Goal: Task Accomplishment & Management: Use online tool/utility

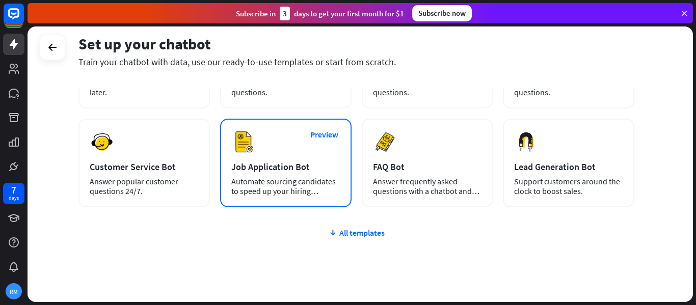
scroll to position [118, 0]
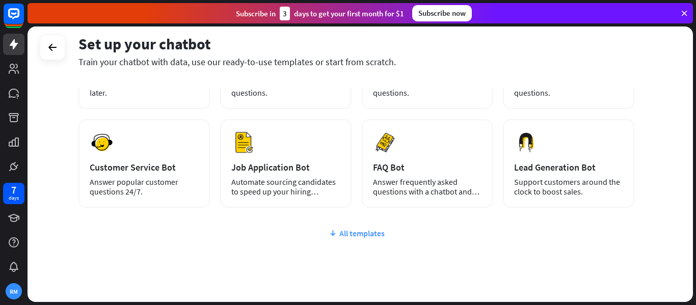
click at [344, 236] on div "All templates" at bounding box center [356, 233] width 556 height 10
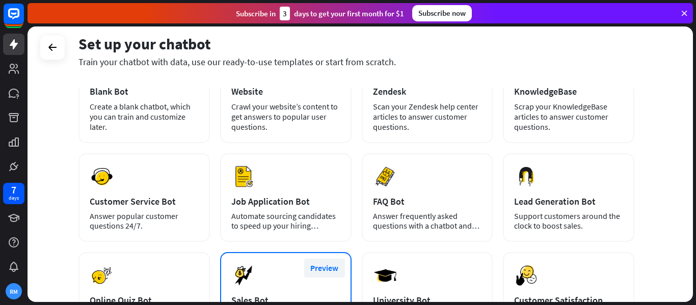
scroll to position [0, 0]
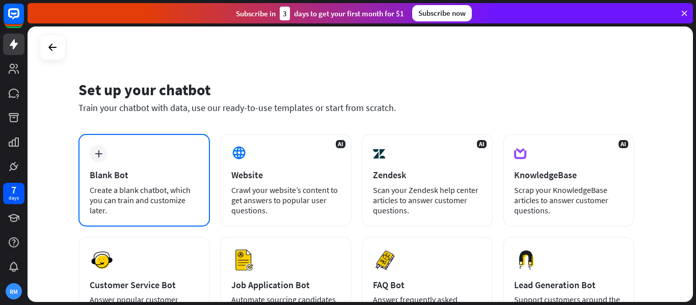
click at [159, 176] on div "Blank Bot" at bounding box center [144, 175] width 109 height 12
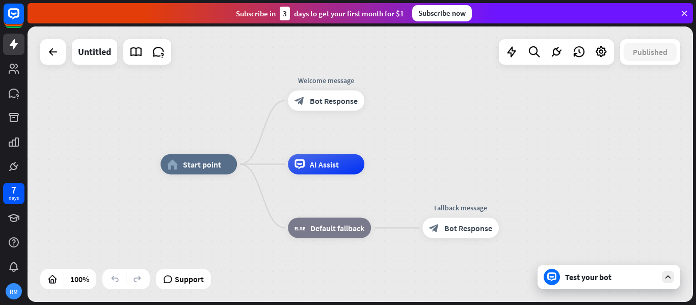
click at [575, 275] on div "Test your bot" at bounding box center [611, 277] width 92 height 10
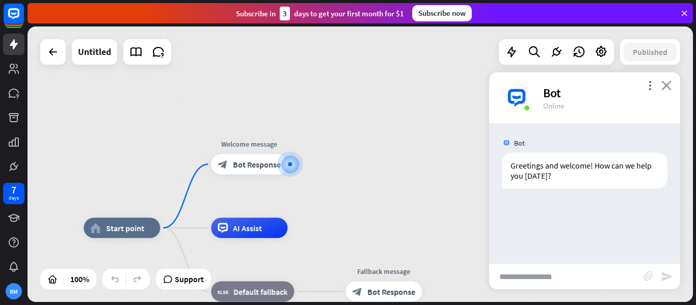
click at [665, 85] on icon "close" at bounding box center [666, 86] width 10 height 10
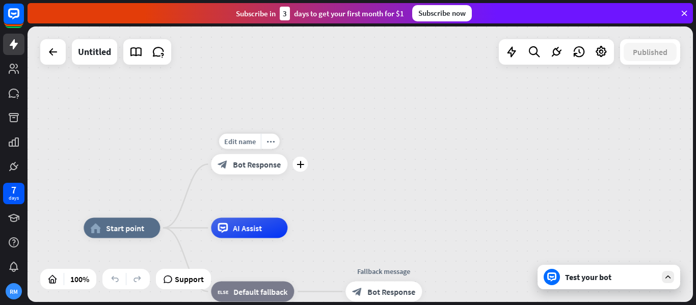
click at [231, 167] on div "block_bot_response Bot Response" at bounding box center [249, 164] width 76 height 20
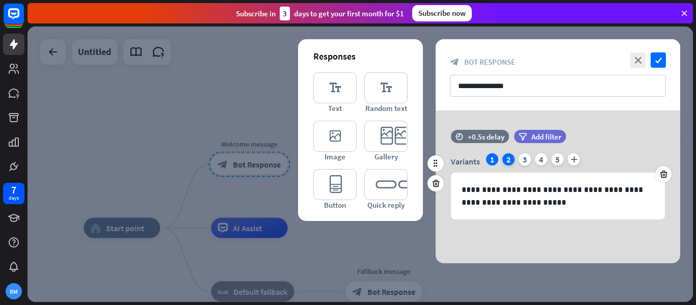
click at [511, 161] on div "2" at bounding box center [508, 159] width 12 height 12
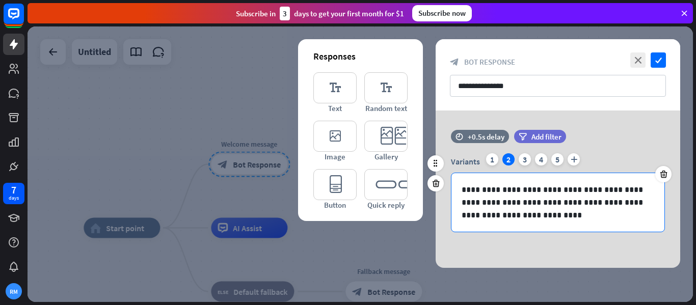
click at [519, 207] on p "**********" at bounding box center [558, 202] width 193 height 38
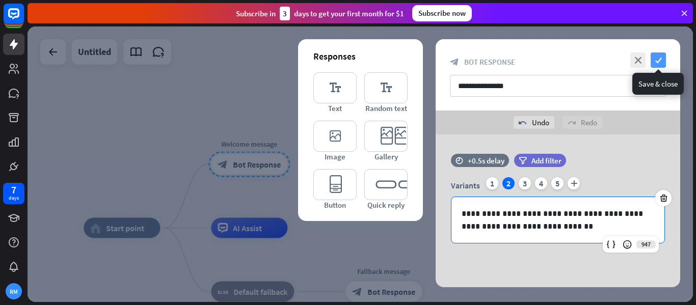
click at [660, 57] on icon "check" at bounding box center [658, 59] width 15 height 15
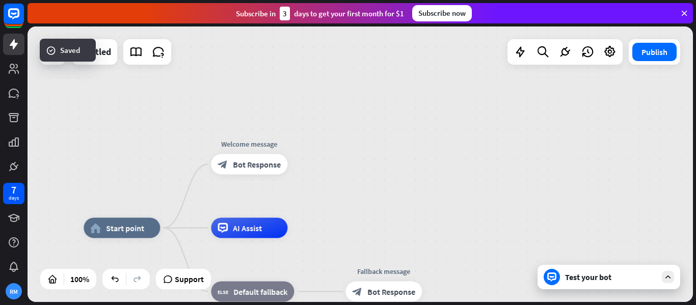
click at [619, 274] on div "Test your bot" at bounding box center [611, 277] width 92 height 10
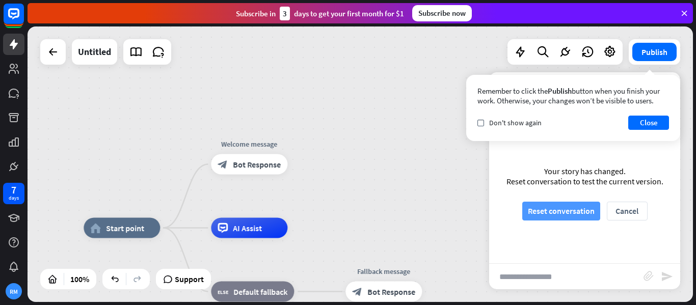
click at [583, 214] on button "Reset conversation" at bounding box center [561, 211] width 78 height 19
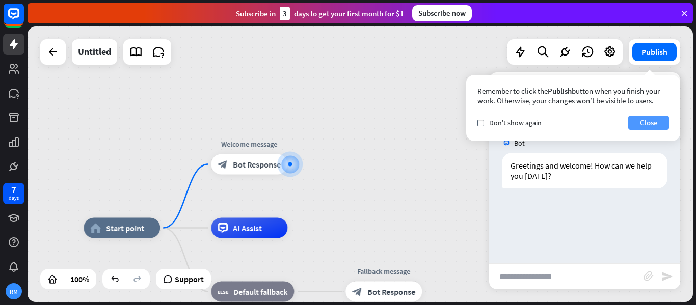
click at [651, 122] on button "Close" at bounding box center [648, 123] width 41 height 14
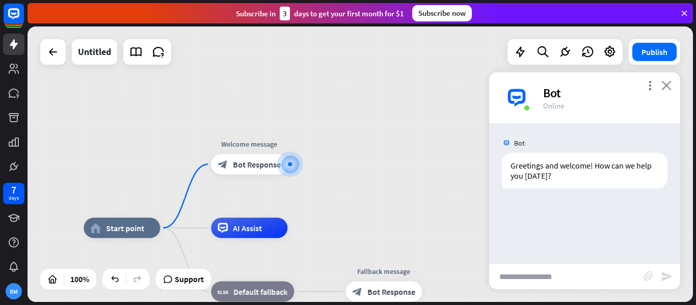
click at [666, 86] on icon "close" at bounding box center [666, 86] width 10 height 10
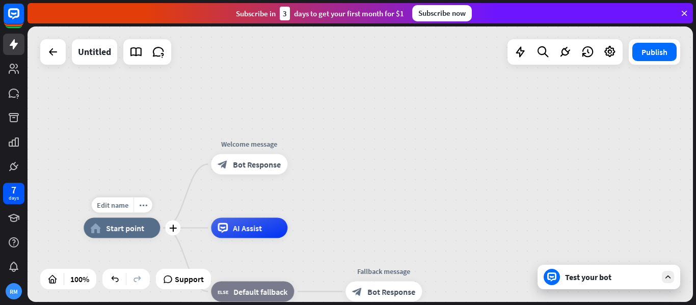
click at [129, 232] on span "Start point" at bounding box center [125, 228] width 38 height 10
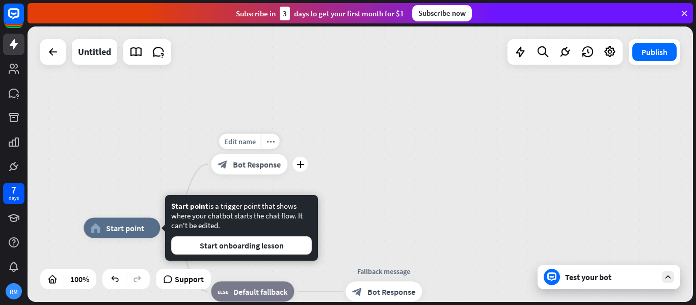
click at [257, 165] on span "Bot Response" at bounding box center [257, 164] width 48 height 10
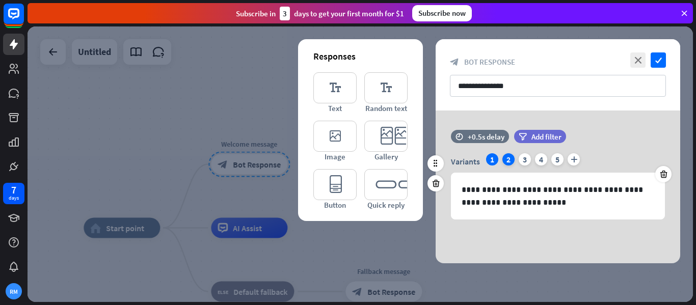
click at [510, 165] on div "2" at bounding box center [508, 159] width 12 height 12
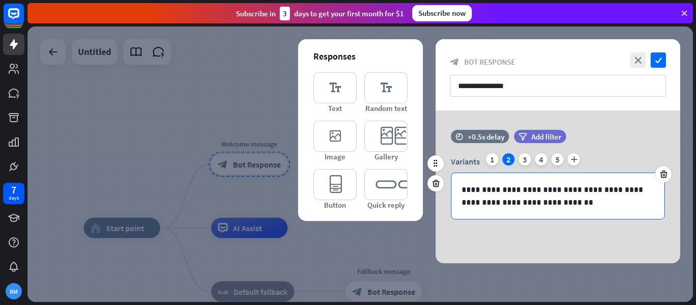
click at [547, 201] on p "**********" at bounding box center [558, 195] width 193 height 25
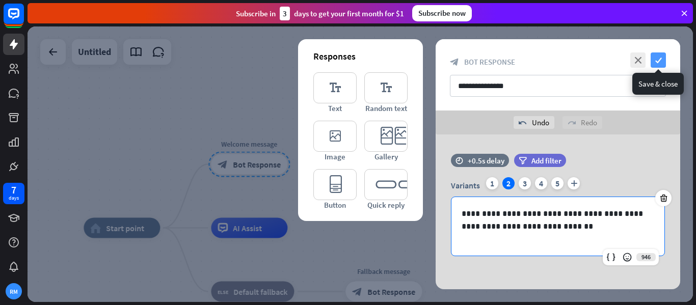
click at [661, 55] on icon "check" at bounding box center [658, 59] width 15 height 15
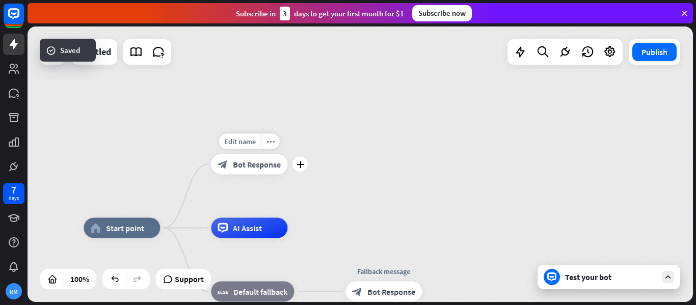
click at [234, 167] on span "Bot Response" at bounding box center [257, 164] width 48 height 10
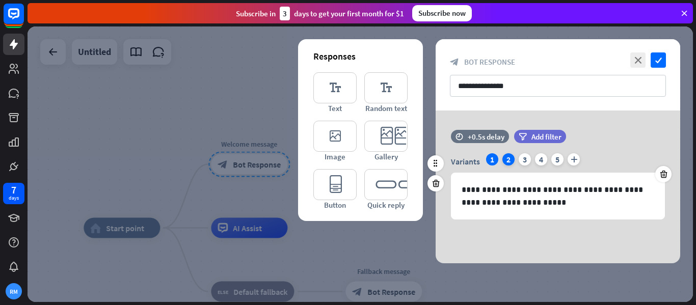
click at [512, 163] on div "2" at bounding box center [508, 159] width 12 height 12
click at [494, 162] on div "1" at bounding box center [492, 159] width 12 height 12
click at [504, 165] on div "2" at bounding box center [508, 159] width 12 height 12
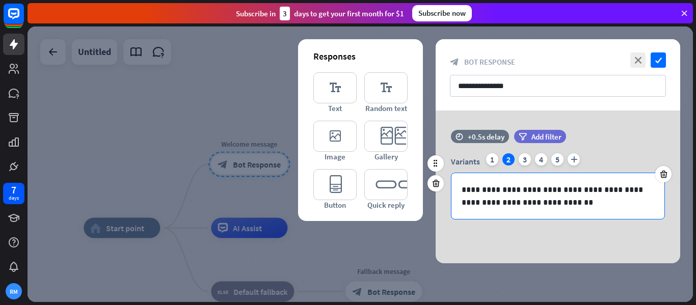
click at [511, 205] on p "**********" at bounding box center [558, 195] width 193 height 25
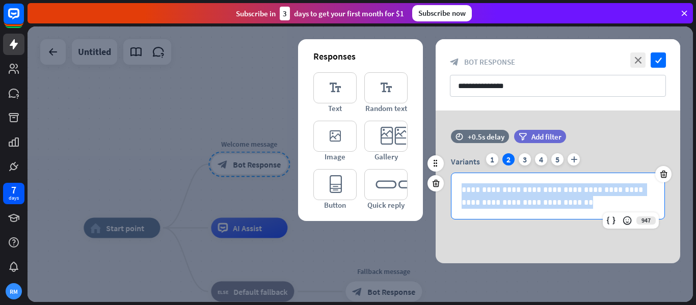
copy p "**********"
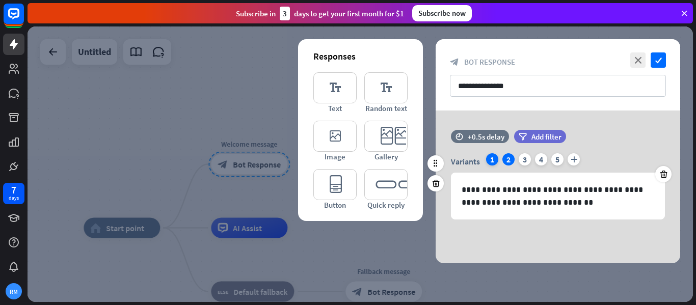
click at [489, 159] on div "1" at bounding box center [492, 159] width 12 height 12
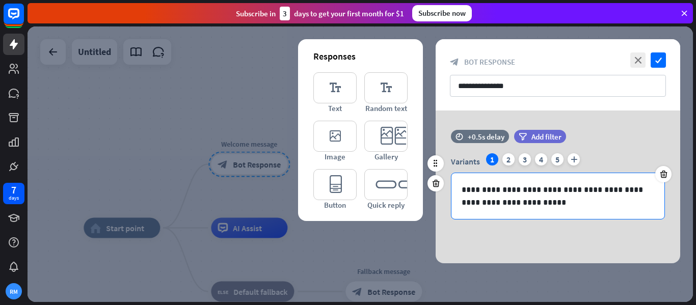
click at [491, 191] on p "**********" at bounding box center [558, 195] width 193 height 25
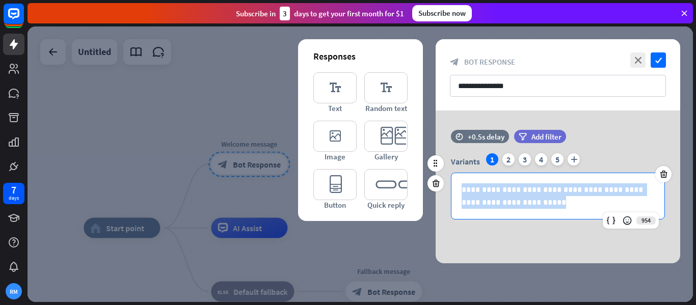
click at [491, 191] on p "**********" at bounding box center [558, 195] width 193 height 25
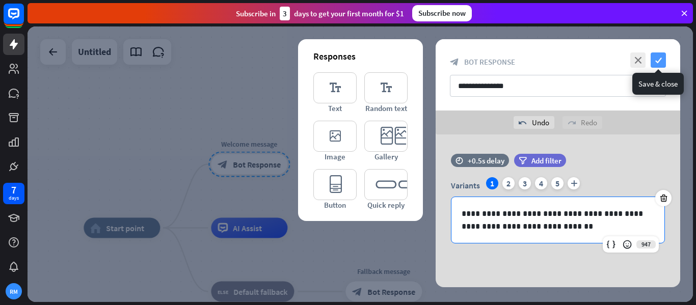
click at [661, 58] on icon "check" at bounding box center [658, 59] width 15 height 15
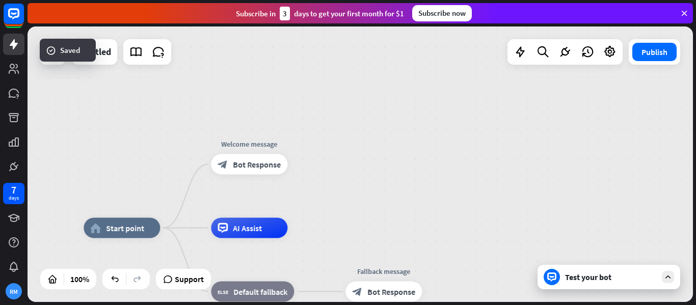
click at [591, 280] on div "Test your bot" at bounding box center [611, 277] width 92 height 10
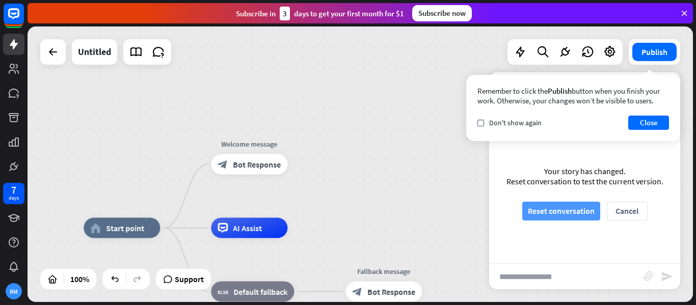
click at [555, 215] on button "Reset conversation" at bounding box center [561, 211] width 78 height 19
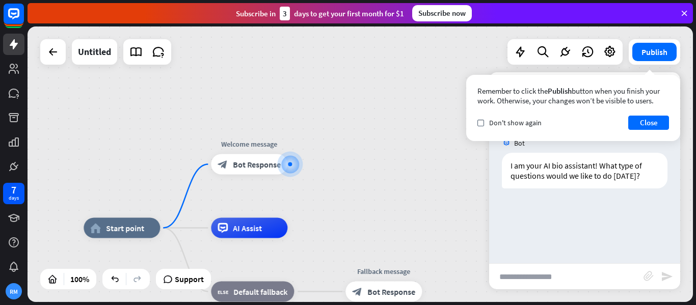
click at [413, 214] on div "home_2 Start point Welcome message block_bot_response Bot Response AI Assist bl…" at bounding box center [360, 164] width 665 height 276
click at [529, 281] on input "text" at bounding box center [566, 276] width 154 height 25
click at [644, 122] on button "Close" at bounding box center [648, 123] width 41 height 14
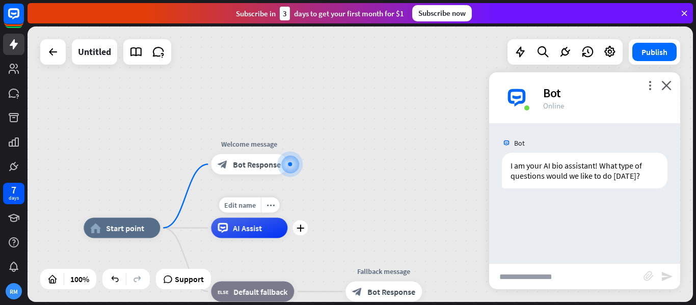
click at [257, 233] on div "AI Assist" at bounding box center [249, 228] width 76 height 20
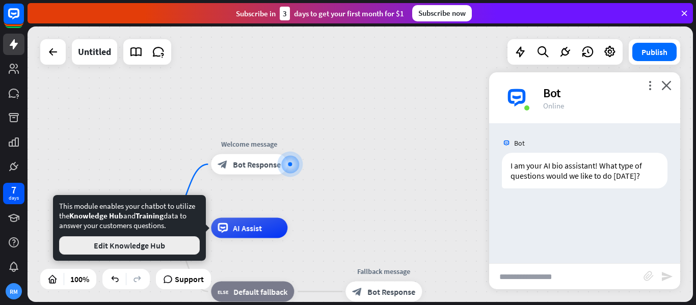
click at [162, 249] on button "Edit Knowledge Hub" at bounding box center [129, 245] width 141 height 18
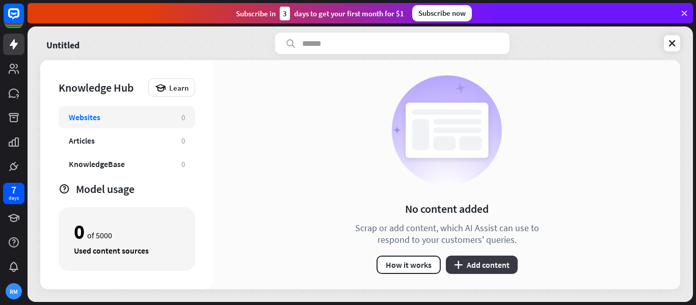
click at [463, 272] on button "plus Add content" at bounding box center [482, 265] width 72 height 18
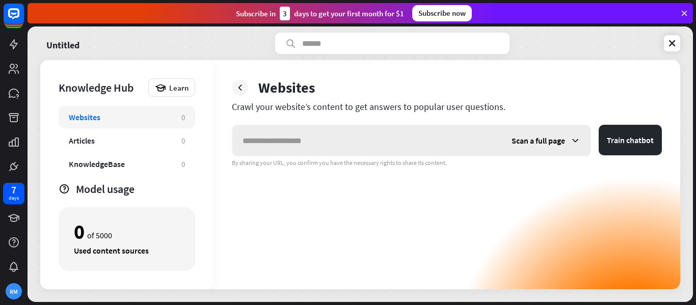
click at [557, 144] on span "Scan a full page" at bounding box center [539, 141] width 54 height 10
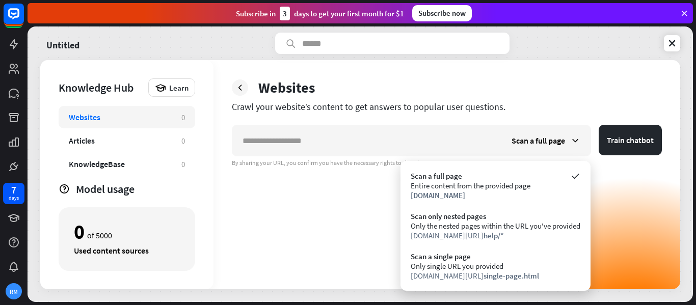
click at [260, 173] on div "Scan a full page Train chatbot By sharing your URL, you confirm you have the ne…" at bounding box center [447, 207] width 430 height 165
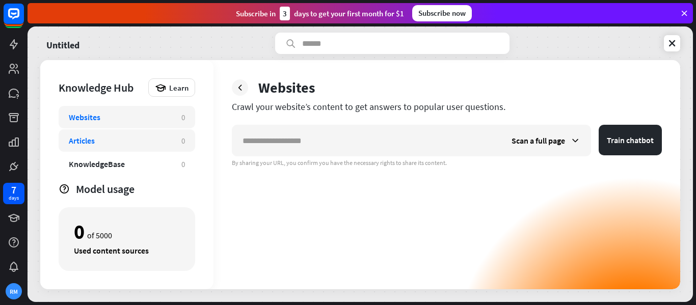
click at [135, 138] on div "Articles" at bounding box center [120, 141] width 102 height 10
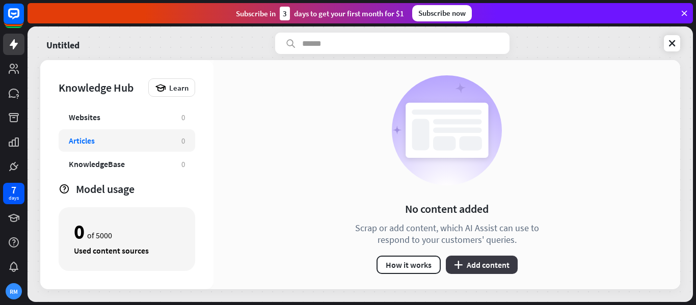
click at [466, 260] on button "plus Add content" at bounding box center [482, 265] width 72 height 18
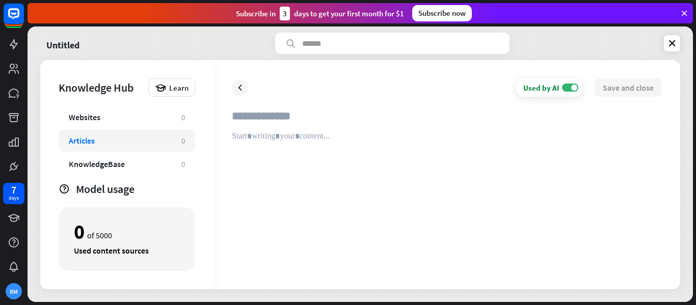
click at [375, 117] on input "text" at bounding box center [447, 120] width 430 height 22
click at [282, 152] on div at bounding box center [447, 201] width 430 height 140
click at [264, 124] on input "text" at bounding box center [447, 120] width 430 height 22
click at [266, 127] on input "text" at bounding box center [447, 120] width 430 height 22
type input "***"
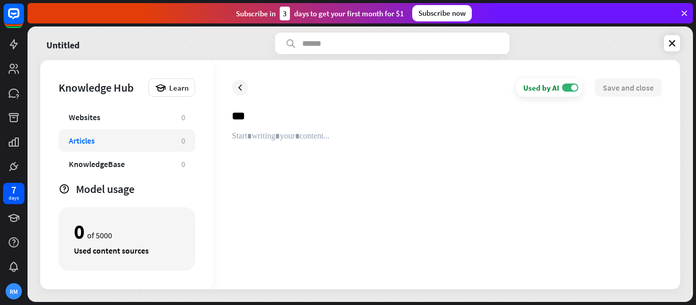
click at [287, 140] on div at bounding box center [447, 201] width 430 height 140
click at [288, 153] on div at bounding box center [447, 201] width 430 height 140
click at [279, 113] on input "***" at bounding box center [447, 120] width 430 height 22
type input "*"
click at [161, 161] on div "KnowledgeBase" at bounding box center [120, 164] width 102 height 10
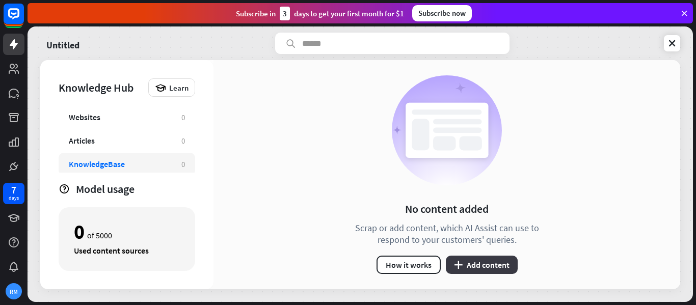
click at [463, 258] on button "plus Add content" at bounding box center [482, 265] width 72 height 18
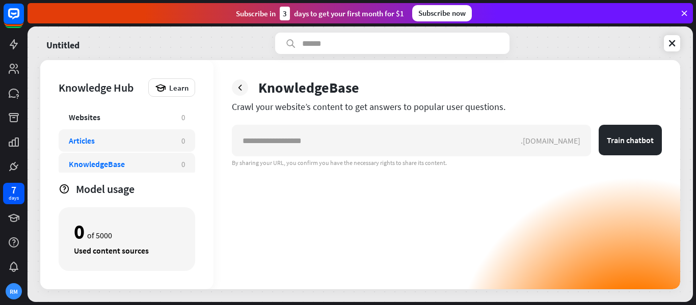
click at [130, 148] on div "Articles 0" at bounding box center [127, 140] width 137 height 22
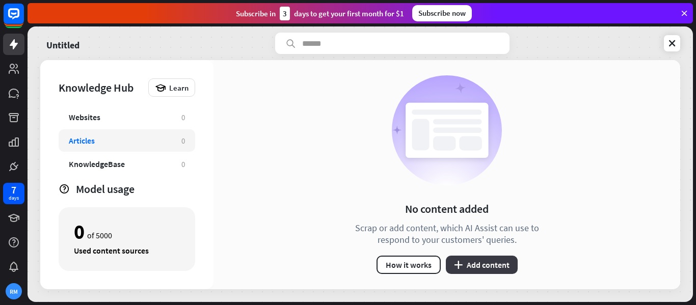
click at [464, 271] on button "plus Add content" at bounding box center [482, 265] width 72 height 18
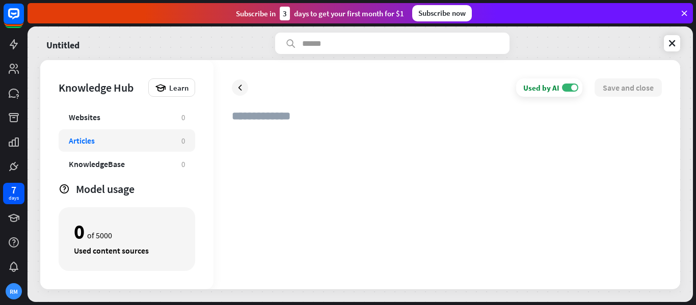
click at [312, 139] on div at bounding box center [447, 201] width 430 height 140
click at [298, 137] on div at bounding box center [447, 201] width 430 height 140
click at [244, 143] on div at bounding box center [447, 201] width 430 height 140
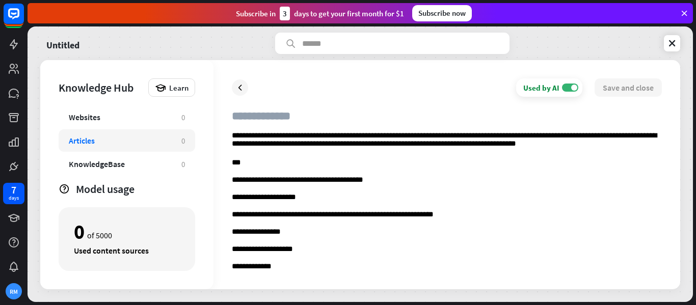
click at [431, 115] on input "text" at bounding box center [447, 120] width 430 height 22
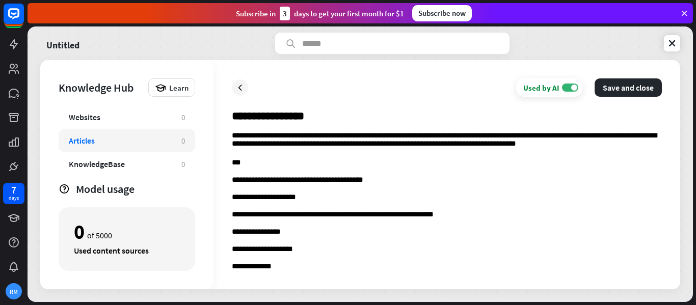
type input "**********"
click at [608, 148] on p "**********" at bounding box center [447, 140] width 430 height 19
click at [633, 86] on button "Save and close" at bounding box center [628, 87] width 67 height 18
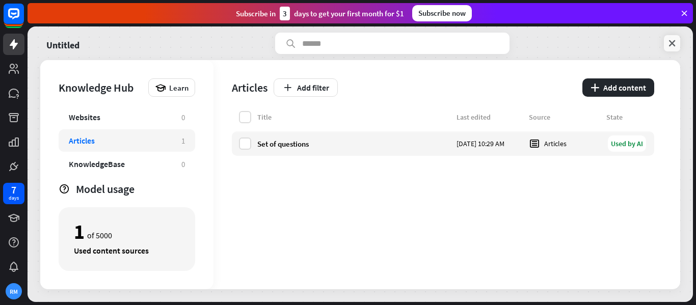
click at [669, 44] on icon at bounding box center [672, 43] width 10 height 10
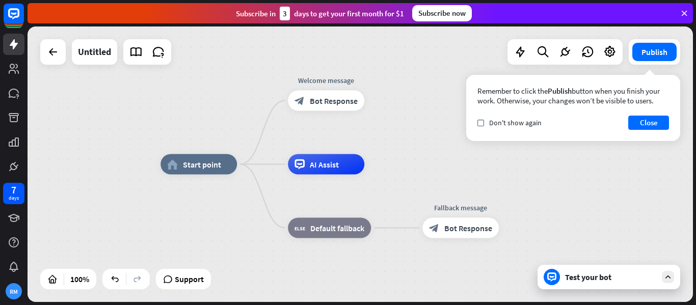
click at [590, 285] on div "Test your bot" at bounding box center [609, 277] width 143 height 24
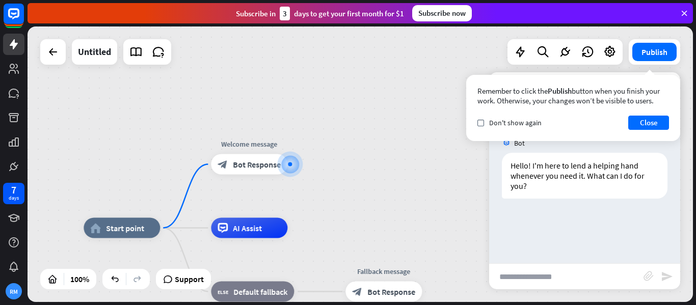
click at [569, 275] on input "text" at bounding box center [566, 276] width 154 height 25
type input "**********"
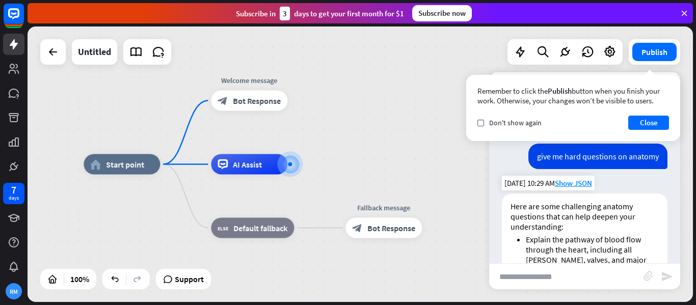
scroll to position [80, 0]
click at [572, 184] on span "Show JSON" at bounding box center [573, 183] width 37 height 10
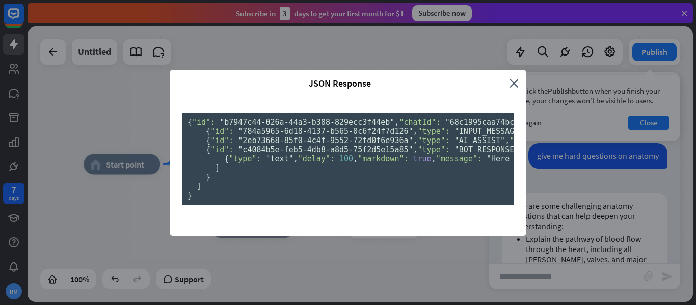
scroll to position [162, 0]
click at [573, 216] on div "JSON Response close { "id": "b7947c44-026a-44a3-b388-829ecc3f44eb" , "chatId": …" at bounding box center [348, 152] width 696 height 305
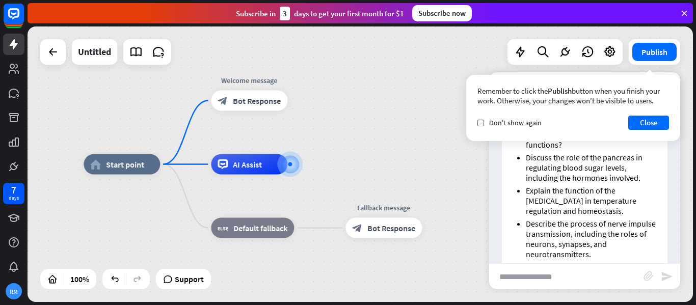
scroll to position [379, 0]
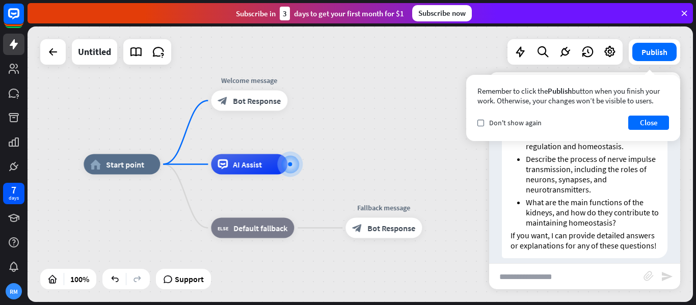
click at [542, 278] on input "text" at bounding box center [566, 276] width 154 height 25
type input "**********"
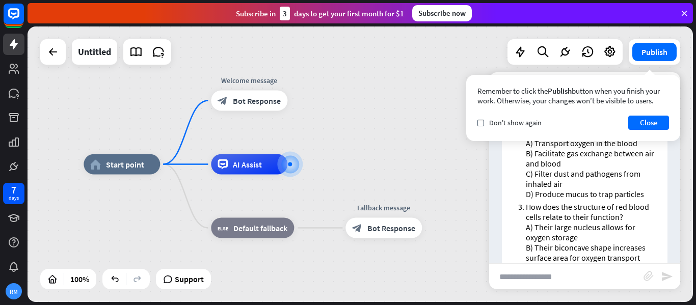
scroll to position [819, 0]
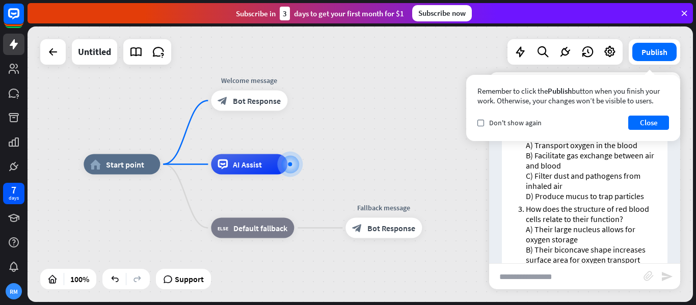
click at [575, 278] on input "text" at bounding box center [566, 276] width 154 height 25
type input "**********"
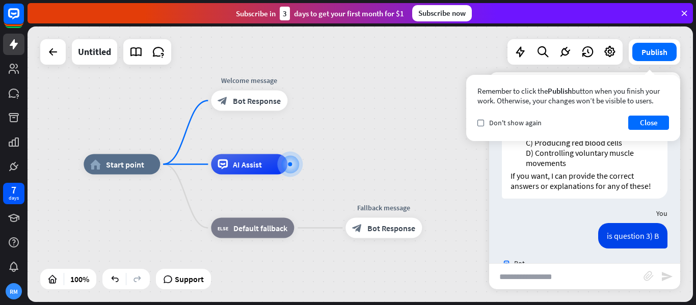
scroll to position [1437, 0]
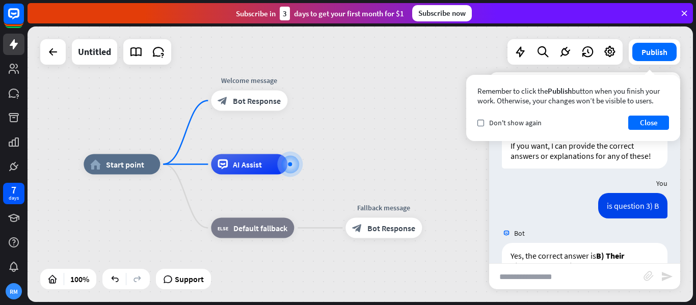
click at [582, 281] on input "text" at bounding box center [566, 276] width 154 height 25
type input "**********"
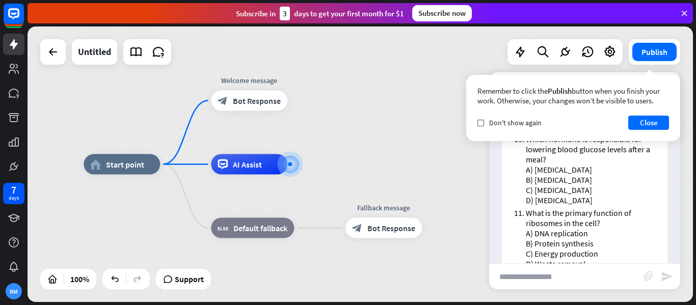
scroll to position [2883, 0]
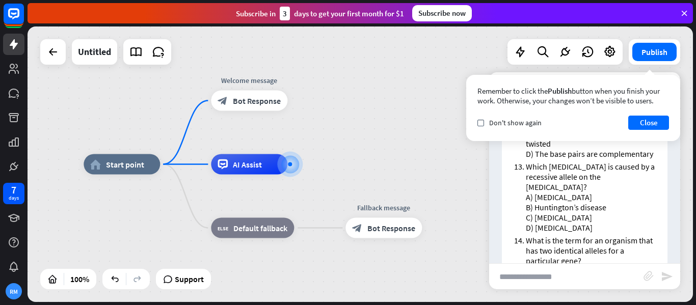
click at [529, 271] on input "text" at bounding box center [566, 276] width 154 height 25
type input "**********"
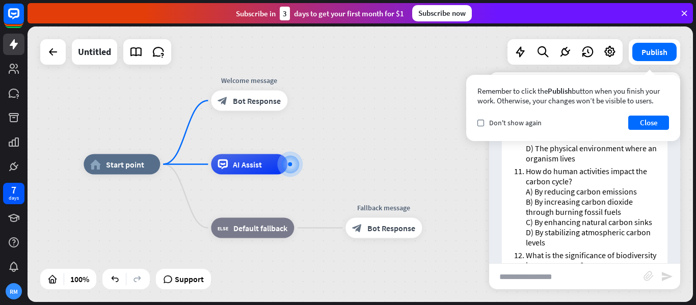
scroll to position [4020, 0]
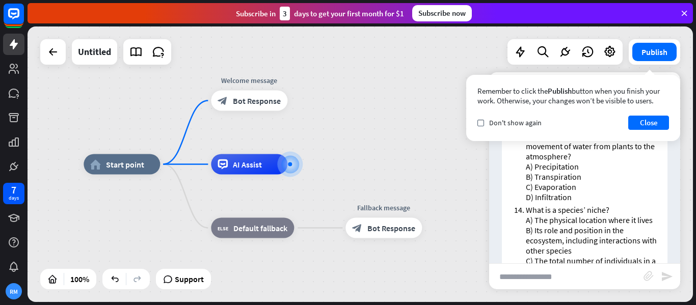
click at [527, 285] on input "text" at bounding box center [566, 276] width 154 height 25
type input "**********"
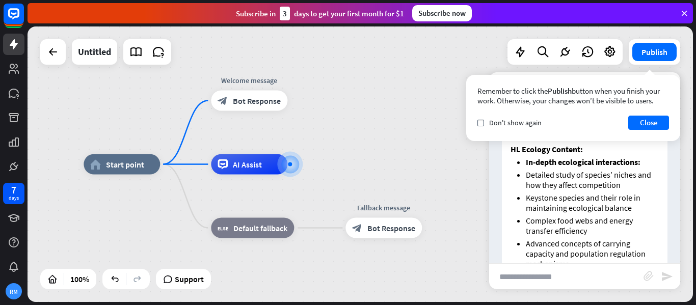
scroll to position [5035, 0]
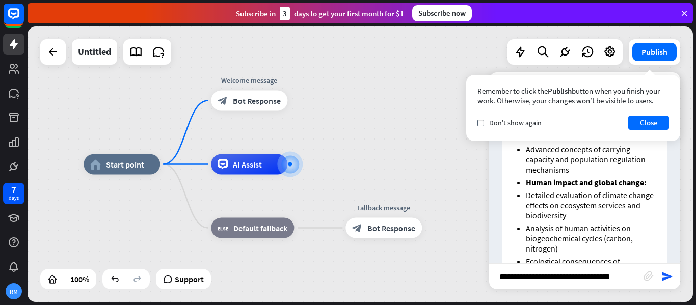
type input "**********"
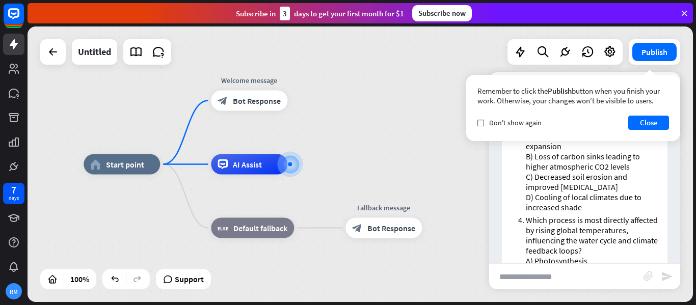
scroll to position [5731, 0]
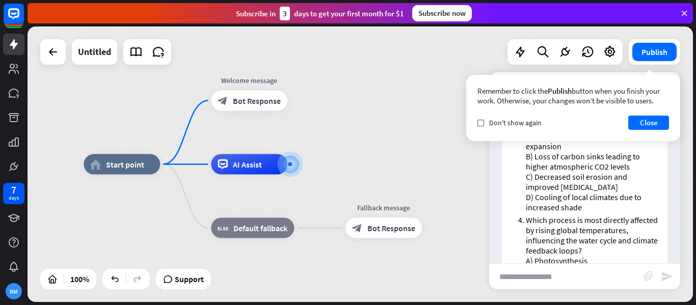
click at [668, 239] on div "Certainly! Here are Higher Level (HL) multiple-choice questions focused on clim…" at bounding box center [584, 123] width 191 height 627
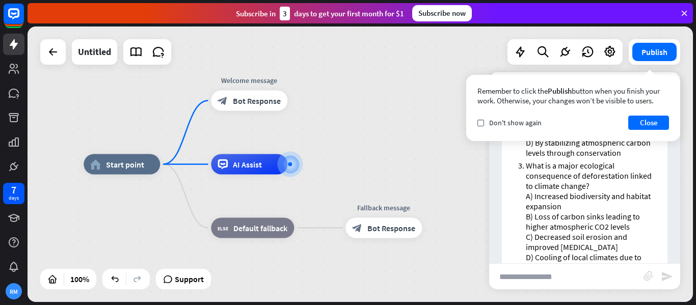
scroll to position [5690, 0]
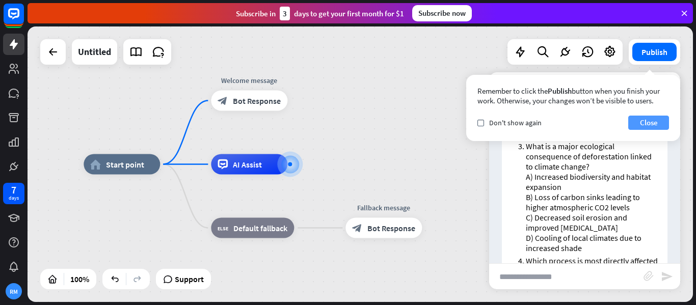
click at [646, 124] on button "Close" at bounding box center [648, 123] width 41 height 14
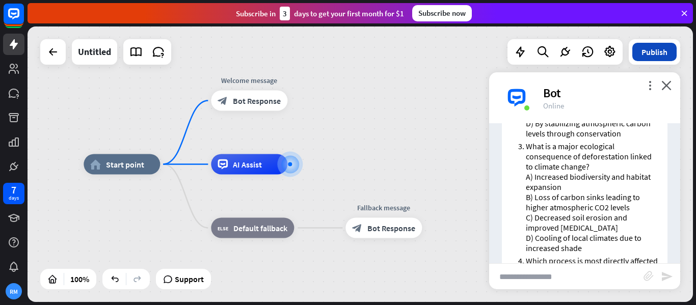
click at [644, 57] on button "Publish" at bounding box center [654, 52] width 44 height 18
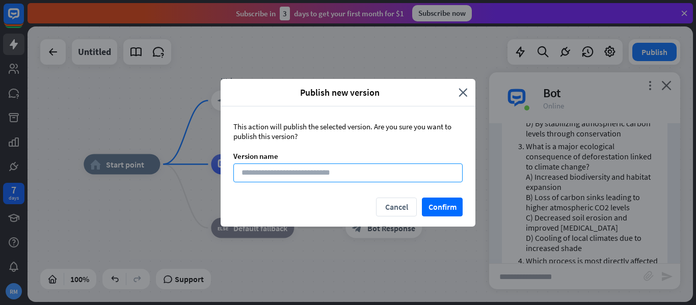
click at [294, 180] on input at bounding box center [347, 173] width 229 height 19
type input "*"
click at [255, 170] on input "**********" at bounding box center [347, 173] width 229 height 19
click at [245, 171] on input "**********" at bounding box center [347, 173] width 229 height 19
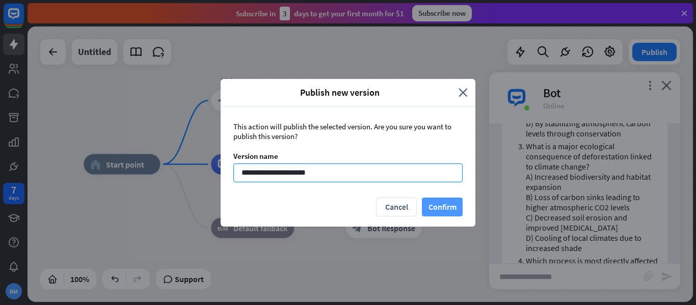
type input "**********"
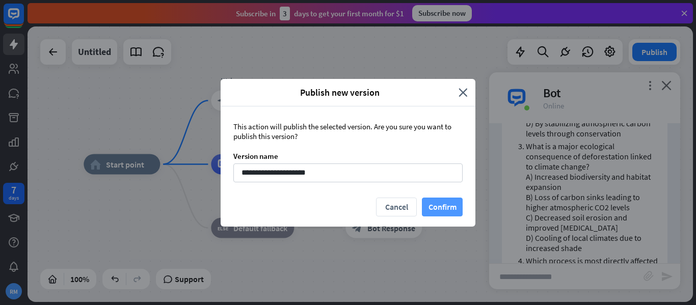
click at [445, 209] on button "Confirm" at bounding box center [442, 207] width 41 height 19
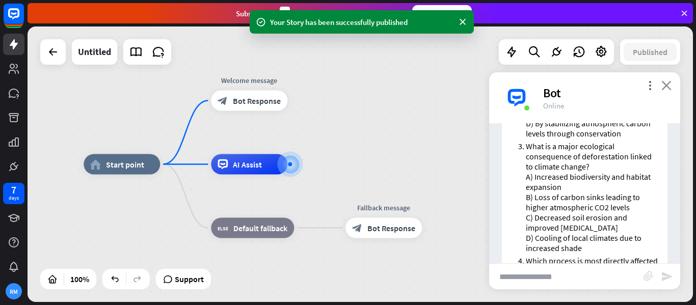
click at [667, 85] on icon "close" at bounding box center [666, 86] width 10 height 10
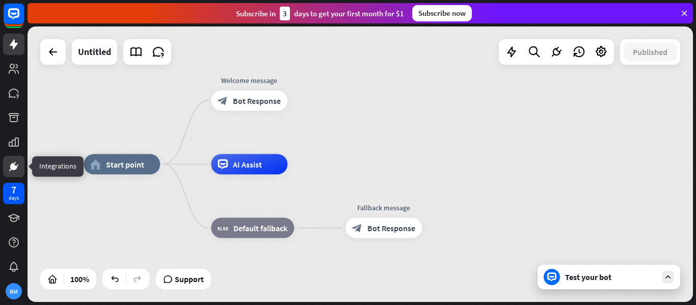
click at [22, 164] on link at bounding box center [13, 166] width 21 height 21
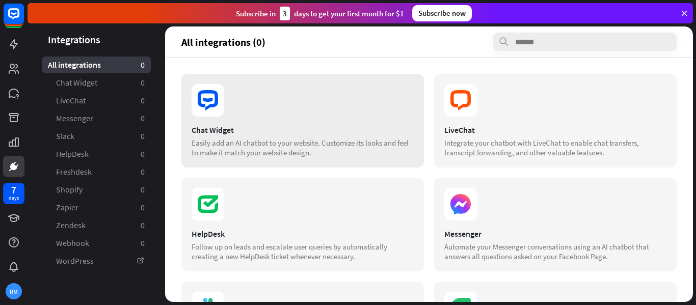
click at [376, 162] on div "Chat Widget Easily add an AI chatbot to your website. Customize its looks and f…" at bounding box center [302, 121] width 243 height 94
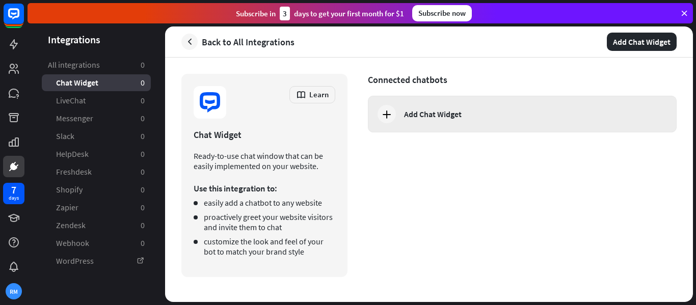
click at [398, 114] on div "Add Chat Widget" at bounding box center [522, 114] width 309 height 37
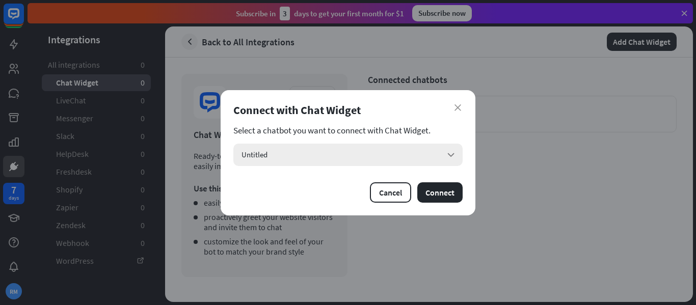
click at [399, 151] on div "Untitled arrow_down" at bounding box center [347, 155] width 229 height 22
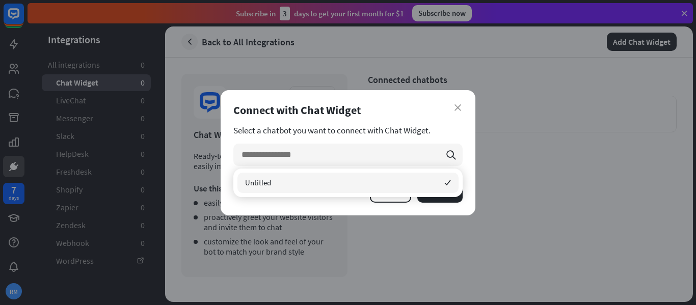
click at [384, 179] on div "Untitled checked" at bounding box center [347, 183] width 221 height 20
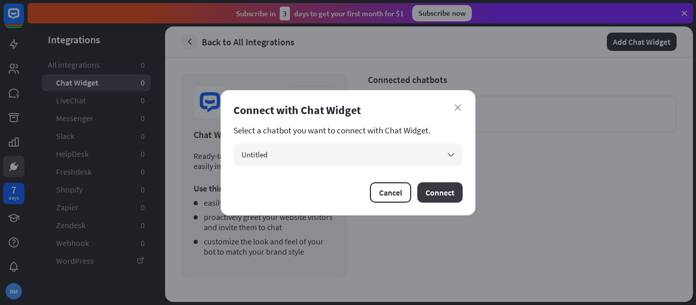
click at [441, 192] on button "Connect" at bounding box center [439, 192] width 45 height 20
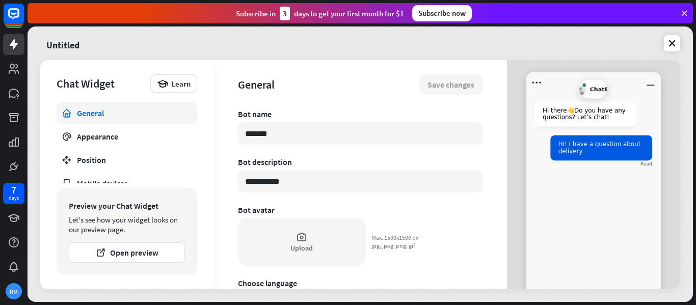
type textarea "*"
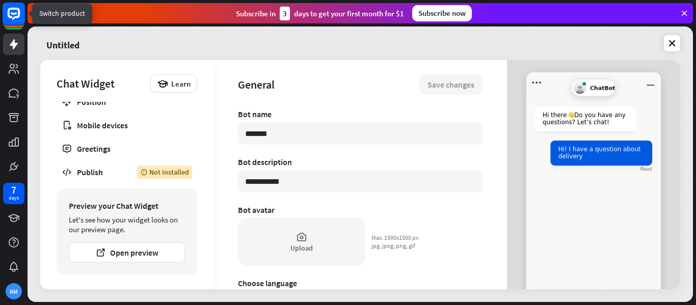
click at [9, 16] on icon at bounding box center [14, 14] width 12 height 12
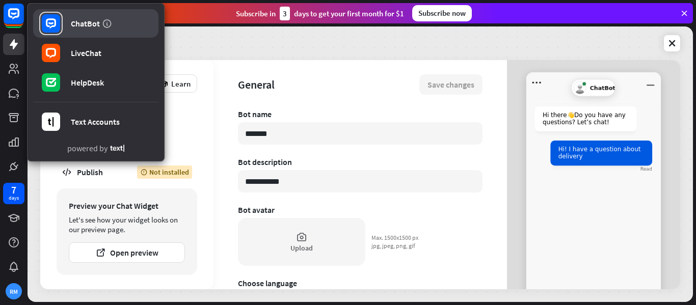
click at [92, 23] on div "ChatBot" at bounding box center [85, 23] width 29 height 10
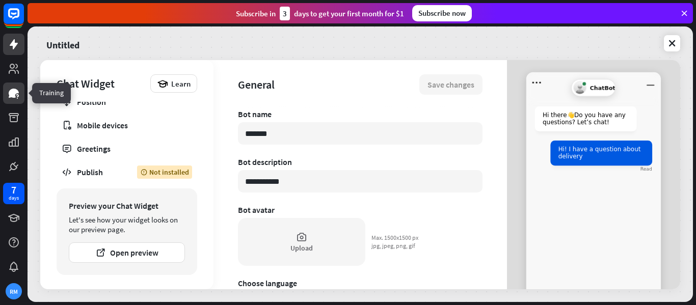
click at [15, 101] on link at bounding box center [13, 93] width 21 height 21
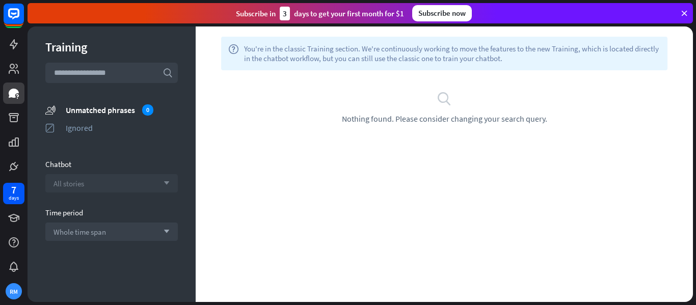
click at [85, 185] on div "All stories arrow_down" at bounding box center [111, 183] width 132 height 18
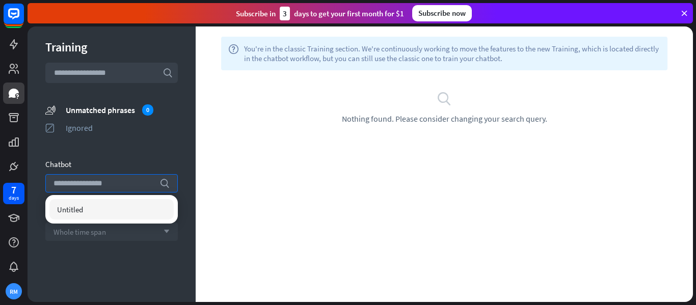
click at [99, 238] on div "Whole time span arrow_down" at bounding box center [111, 232] width 132 height 18
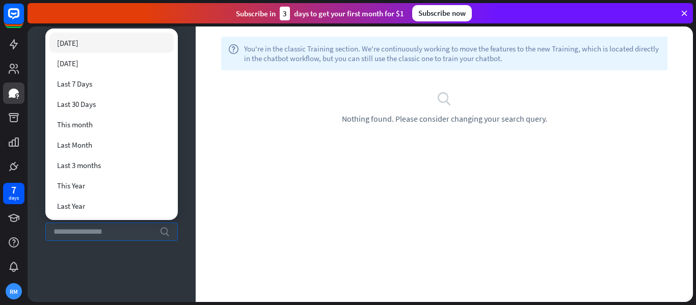
click at [99, 239] on input "search" at bounding box center [104, 231] width 101 height 17
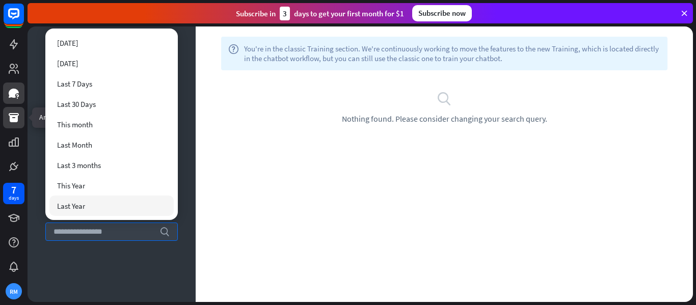
click at [15, 119] on icon at bounding box center [14, 117] width 10 height 9
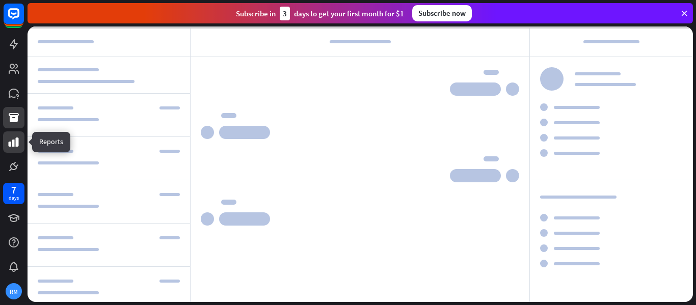
click at [18, 143] on icon at bounding box center [14, 142] width 12 height 12
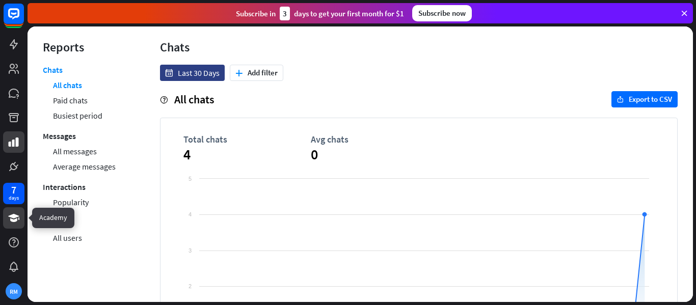
click at [13, 215] on icon at bounding box center [13, 218] width 11 height 8
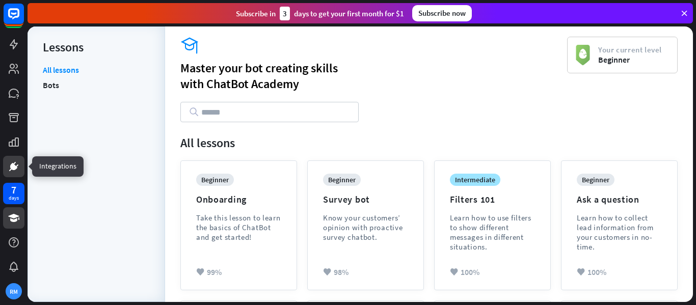
click at [11, 173] on link at bounding box center [13, 166] width 21 height 21
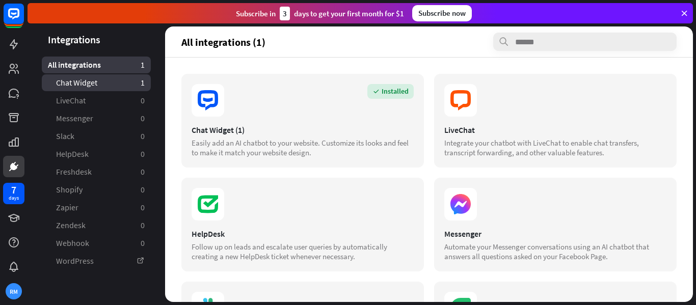
click at [77, 82] on span "Chat Widget" at bounding box center [76, 82] width 41 height 11
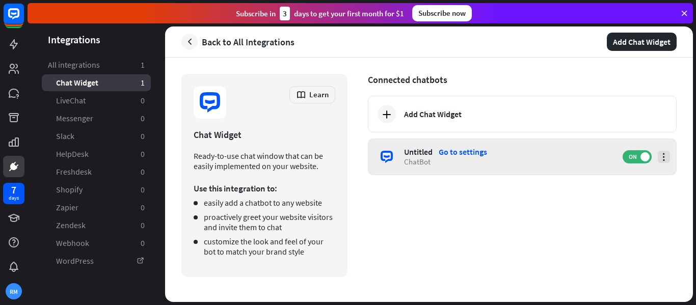
click at [668, 158] on icon at bounding box center [664, 157] width 10 height 10
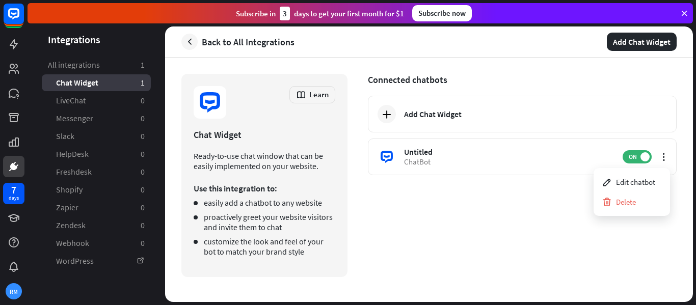
click at [481, 228] on div "Connected chatbots Add Chat Widget Untitled Go to settings ChatBot ON" at bounding box center [522, 175] width 309 height 203
click at [18, 15] on icon at bounding box center [14, 14] width 12 height 12
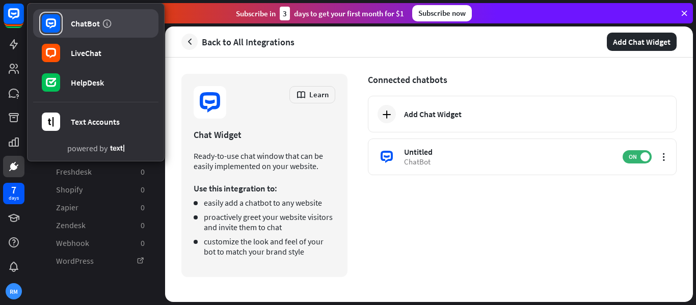
click at [64, 29] on link "ChatBot" at bounding box center [95, 23] width 125 height 29
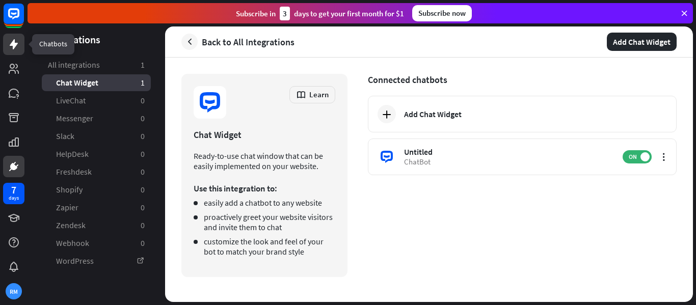
click at [16, 44] on icon at bounding box center [14, 44] width 8 height 10
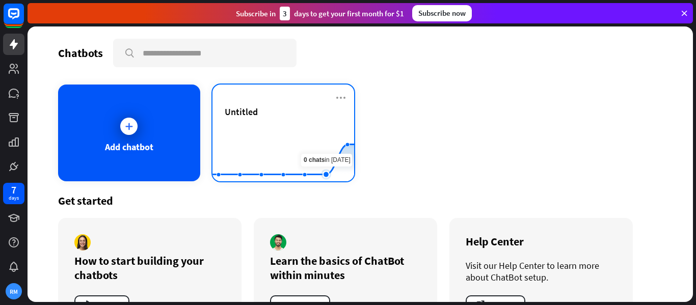
scroll to position [11, 0]
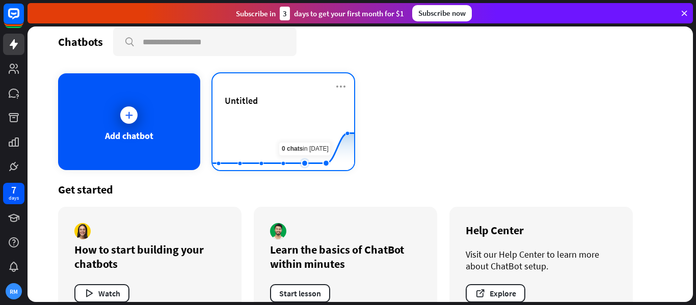
click at [290, 141] on rect at bounding box center [283, 145] width 142 height 64
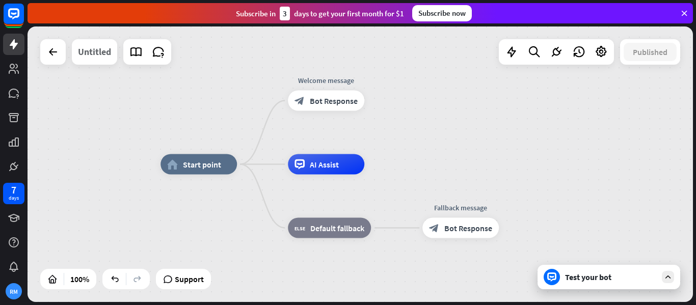
click at [106, 54] on div "Untitled" at bounding box center [94, 51] width 33 height 25
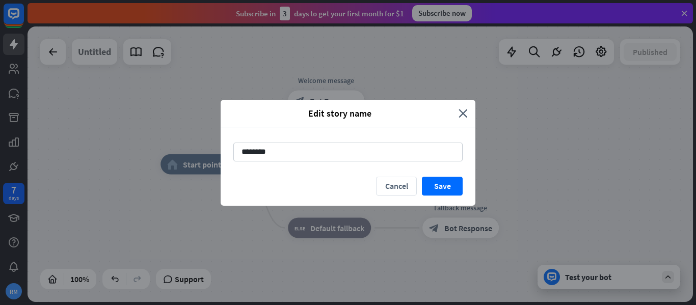
click at [106, 54] on div "Edit story name close ******** Cancel Save" at bounding box center [348, 152] width 696 height 305
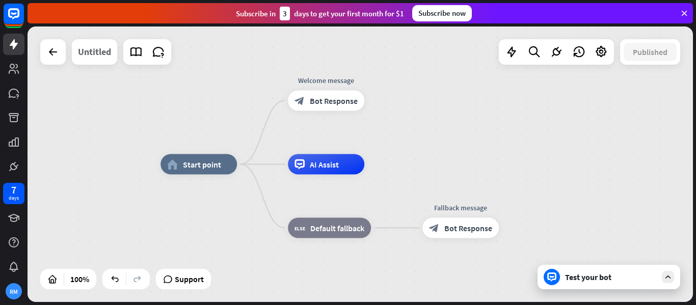
click at [107, 55] on div "Untitled" at bounding box center [94, 51] width 33 height 25
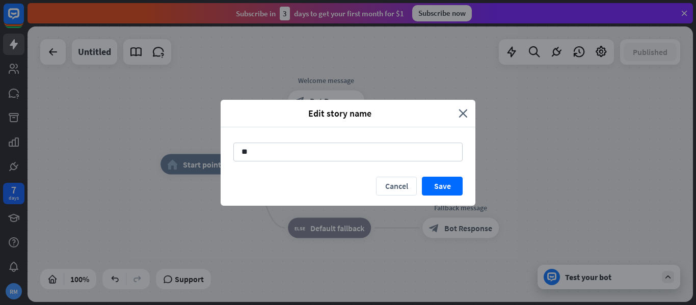
type input "*"
type input "**********"
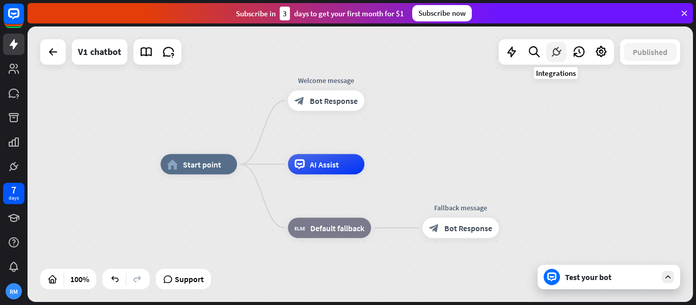
click at [557, 57] on icon at bounding box center [556, 51] width 13 height 13
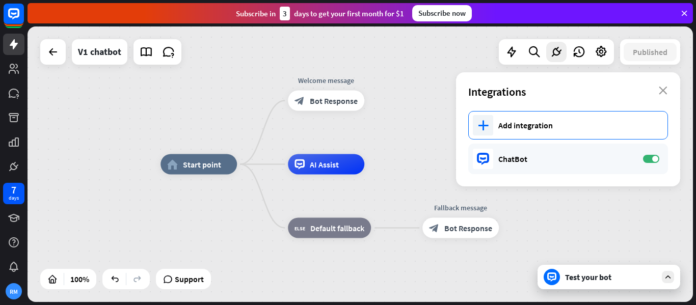
click at [500, 122] on div "Add integration" at bounding box center [577, 125] width 159 height 10
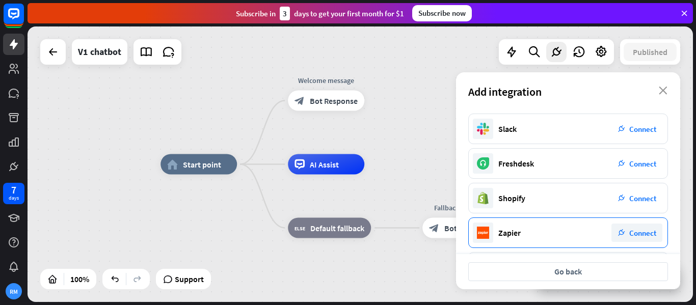
scroll to position [111, 0]
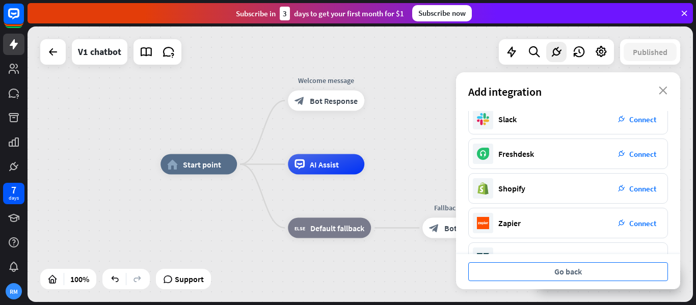
click at [587, 273] on button "Go back" at bounding box center [568, 271] width 200 height 19
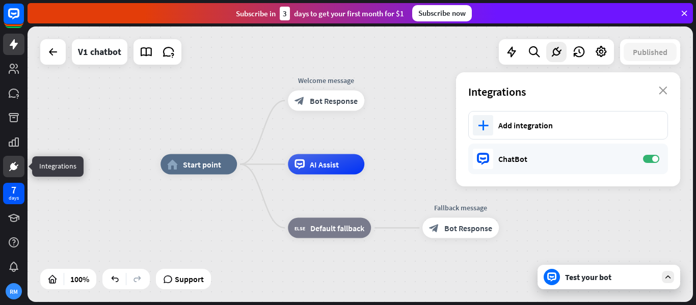
click at [10, 161] on icon at bounding box center [14, 167] width 12 height 12
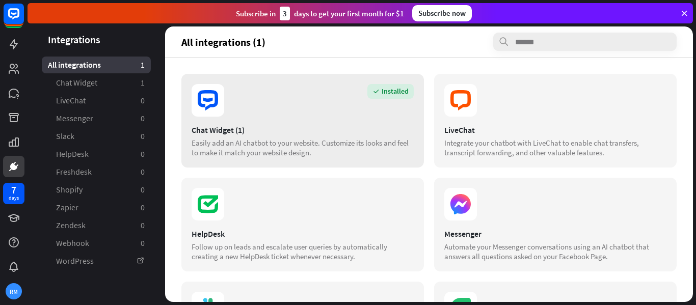
click at [377, 112] on section "Installed" at bounding box center [303, 100] width 222 height 33
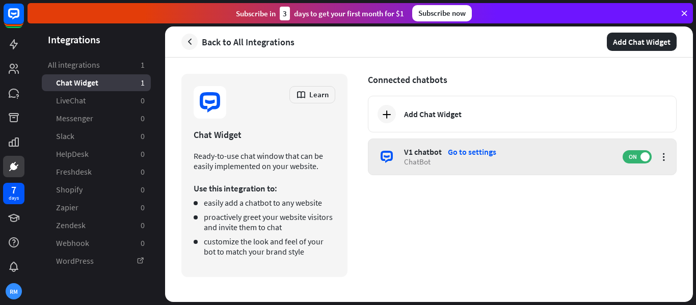
click at [465, 150] on div "Go to settings" at bounding box center [472, 152] width 48 height 10
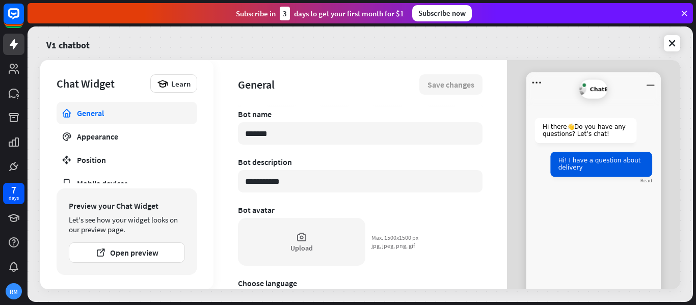
type textarea "*"
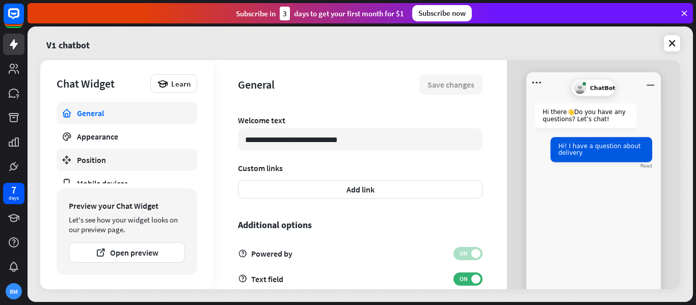
scroll to position [58, 0]
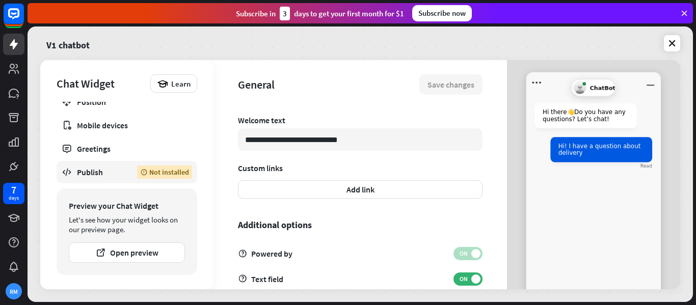
click at [90, 171] on div "Publish" at bounding box center [99, 172] width 45 height 10
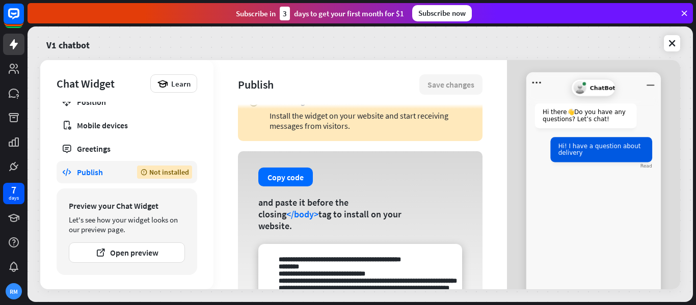
scroll to position [69, 0]
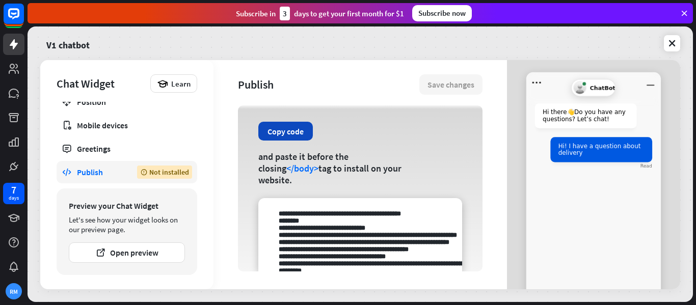
click at [284, 137] on button "Copy code" at bounding box center [285, 131] width 55 height 19
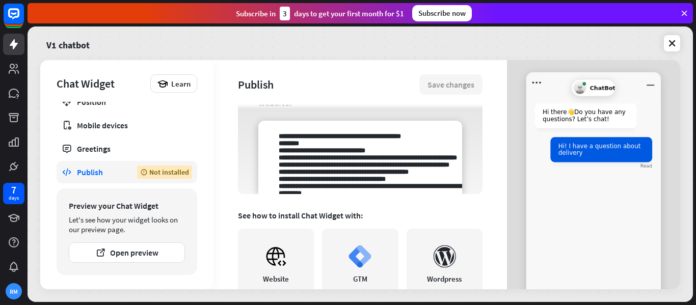
scroll to position [146, 0]
click at [388, 181] on textarea at bounding box center [360, 157] width 204 height 73
click at [277, 135] on textarea at bounding box center [360, 157] width 204 height 73
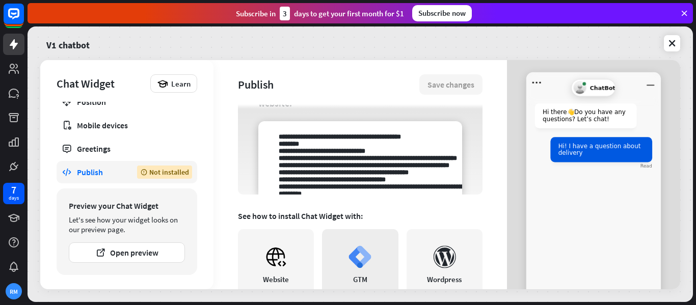
drag, startPoint x: 278, startPoint y: 134, endPoint x: 389, endPoint y: 239, distance: 153.2
click at [389, 144] on div "Chat Widget is not installed Install the widget on your website and start recei…" at bounding box center [360, 53] width 245 height 180
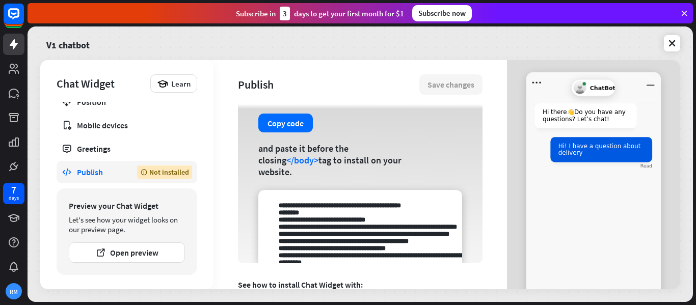
scroll to position [47, 0]
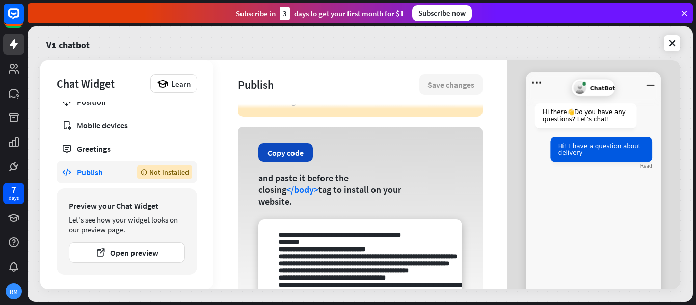
click at [282, 158] on button "Copy code" at bounding box center [285, 152] width 55 height 19
click at [286, 245] on textarea at bounding box center [360, 256] width 204 height 73
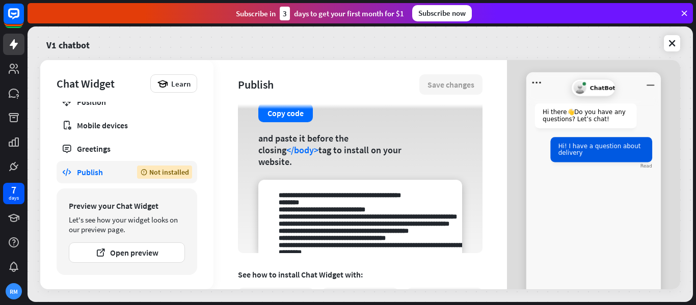
scroll to position [336, 0]
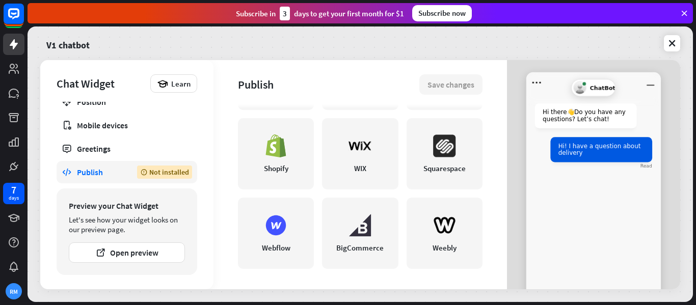
drag, startPoint x: 276, startPoint y: 245, endPoint x: 362, endPoint y: 327, distance: 118.9
click at [362, 305] on html "7 days RM close Product Help First steps Get started with ChatBot Help Center F…" at bounding box center [348, 152] width 696 height 305
click at [353, 160] on link "WIX" at bounding box center [360, 153] width 76 height 71
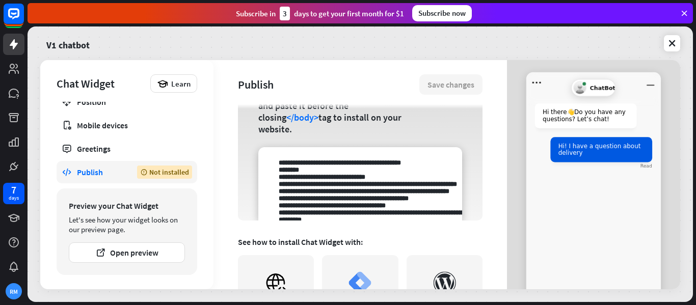
scroll to position [117, 0]
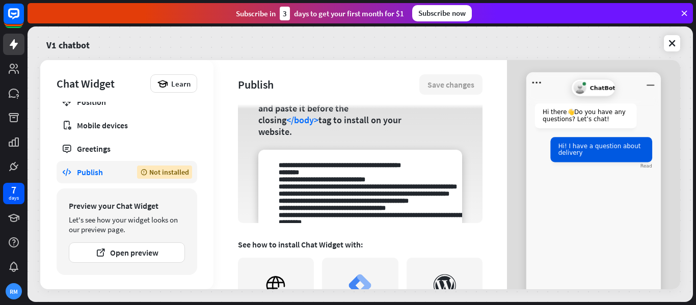
click at [311, 188] on textarea at bounding box center [360, 186] width 204 height 73
click at [270, 176] on textarea at bounding box center [360, 186] width 204 height 73
click at [272, 177] on textarea at bounding box center [360, 186] width 204 height 73
click at [273, 174] on textarea at bounding box center [360, 186] width 204 height 73
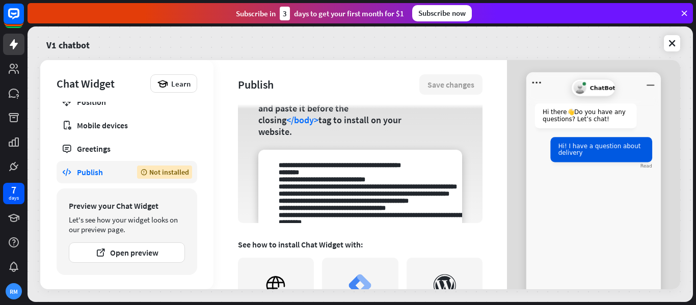
drag, startPoint x: 274, startPoint y: 174, endPoint x: 349, endPoint y: 229, distance: 92.5
click at [349, 229] on div "Publish Save changes Chat Widget is not installed Install the widget on your we…" at bounding box center [361, 174] width 294 height 229
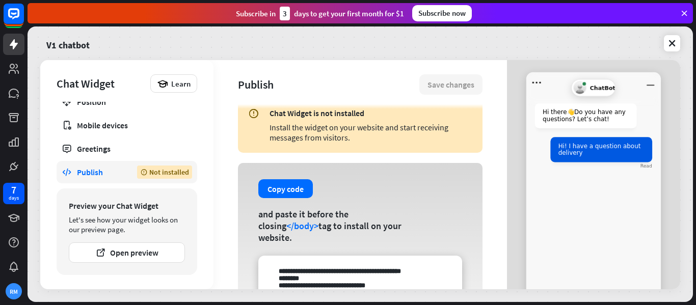
scroll to position [0, 0]
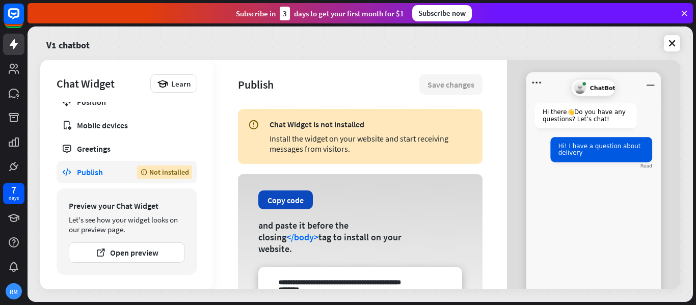
click at [287, 201] on button "Copy code" at bounding box center [285, 200] width 55 height 19
click at [287, 201] on button "Copied!" at bounding box center [280, 200] width 45 height 19
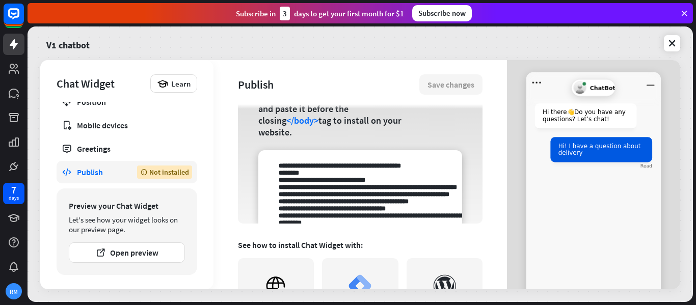
scroll to position [116, 0]
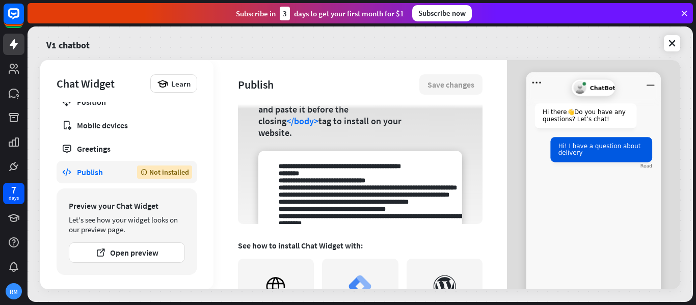
click at [343, 173] on textarea at bounding box center [360, 187] width 204 height 73
click at [316, 173] on textarea at bounding box center [360, 187] width 204 height 73
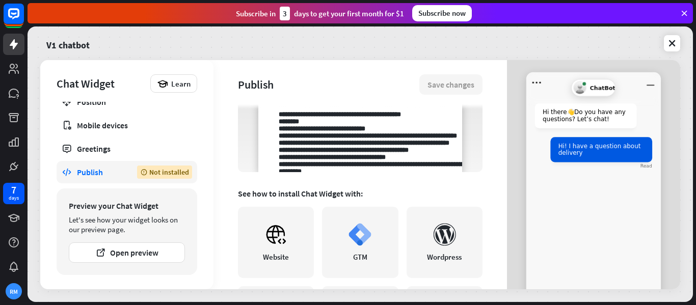
scroll to position [172, 0]
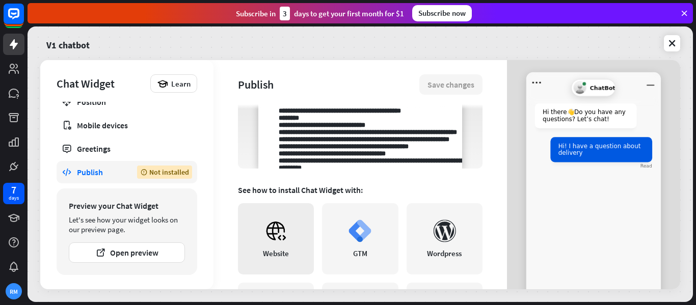
click at [270, 248] on link "Website" at bounding box center [276, 238] width 76 height 71
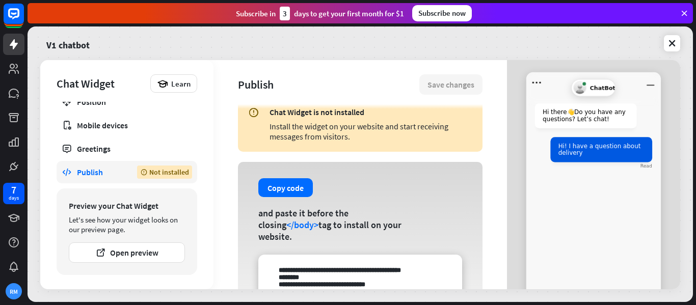
scroll to position [5, 0]
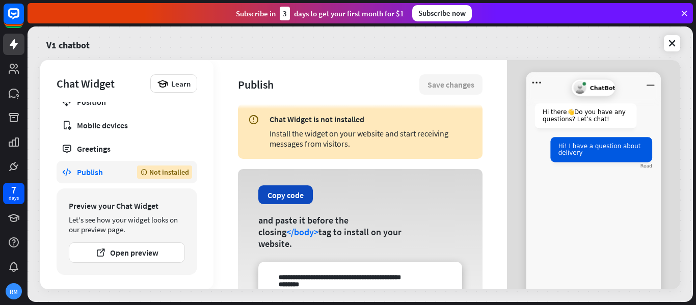
click at [284, 200] on button "Copy code" at bounding box center [285, 194] width 55 height 19
